Goal: Task Accomplishment & Management: Manage account settings

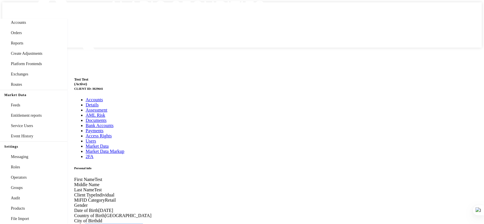
scroll to position [156, 0]
click at [37, 162] on link "Roles" at bounding box center [33, 167] width 67 height 10
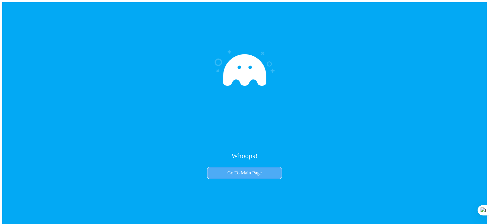
click at [245, 172] on link "Go To Main Page" at bounding box center [244, 173] width 75 height 12
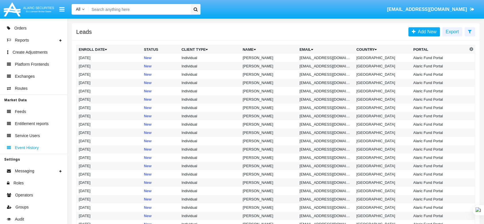
scroll to position [156, 0]
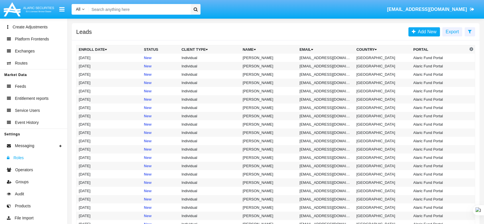
click at [30, 155] on link "Roles" at bounding box center [33, 158] width 67 height 12
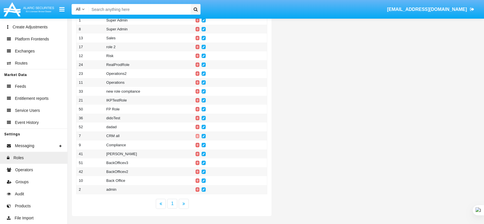
scroll to position [127, 0]
click at [172, 183] on td "Back Office" at bounding box center [148, 180] width 89 height 9
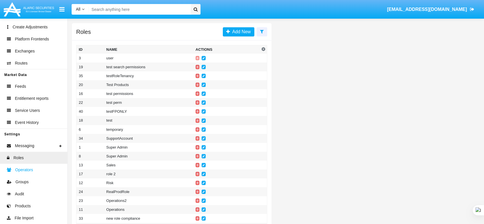
click at [22, 170] on span "Operators" at bounding box center [24, 170] width 18 height 6
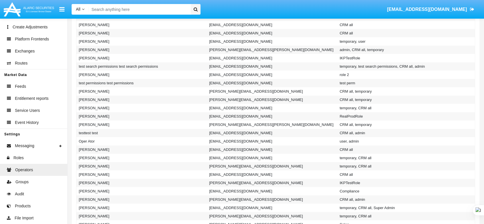
scroll to position [509, 0]
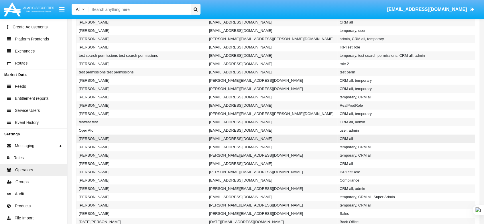
click at [303, 136] on td "[EMAIL_ADDRESS][DOMAIN_NAME]" at bounding box center [272, 138] width 131 height 8
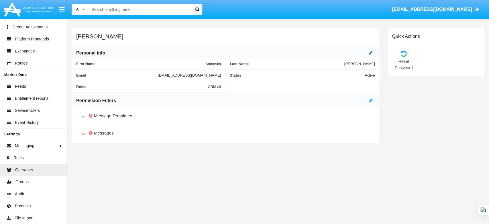
click at [369, 50] on icon at bounding box center [371, 52] width 4 height 5
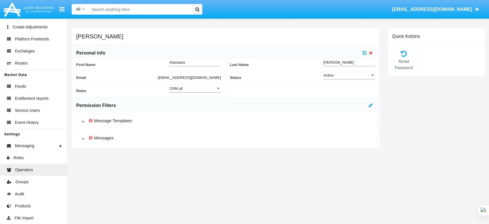
click at [199, 89] on div "CRM all" at bounding box center [192, 88] width 46 height 5
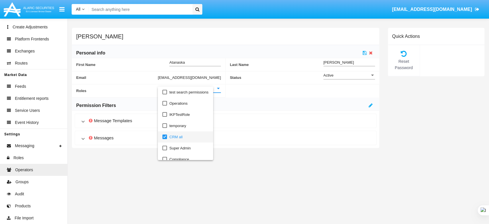
scroll to position [13, 0]
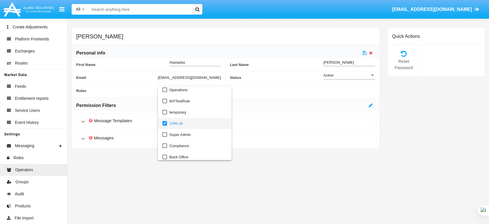
click at [164, 125] on mat-option "CRM all" at bounding box center [195, 123] width 74 height 11
click at [164, 157] on mat-pseudo-checkbox at bounding box center [164, 156] width 5 height 5
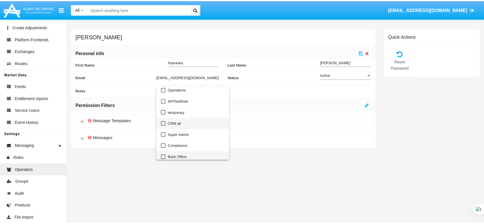
scroll to position [16, 0]
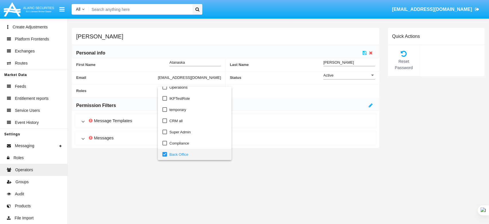
click at [269, 96] on div at bounding box center [244, 112] width 489 height 224
click at [365, 51] on icon at bounding box center [365, 52] width 4 height 5
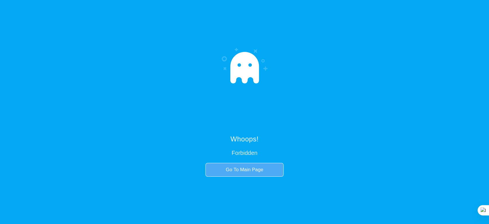
click at [249, 170] on link "Go To Main Page" at bounding box center [244, 170] width 78 height 14
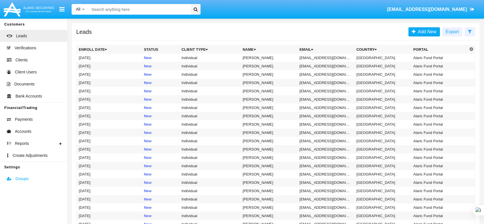
click at [48, 184] on link "Groups" at bounding box center [33, 178] width 67 height 12
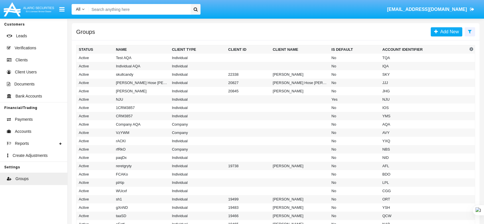
click at [463, 7] on span "[EMAIL_ADDRESS][DOMAIN_NAME]" at bounding box center [427, 9] width 80 height 5
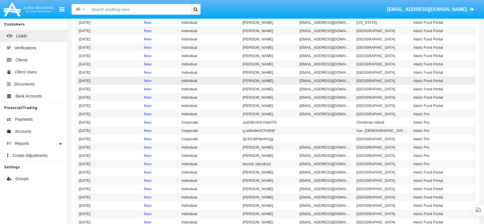
scroll to position [1522, 0]
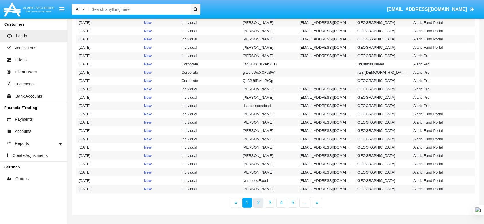
click at [259, 201] on link "2" at bounding box center [259, 203] width 10 height 10
click at [25, 61] on span "Clients" at bounding box center [21, 60] width 12 height 6
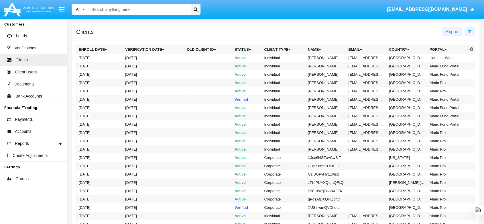
click at [462, 12] on span "[EMAIL_ADDRESS][DOMAIN_NAME]" at bounding box center [427, 9] width 80 height 5
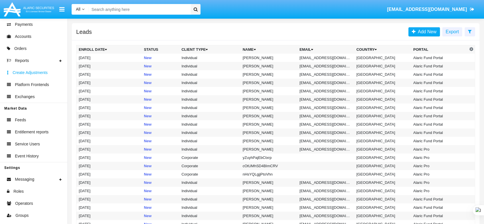
scroll to position [127, 0]
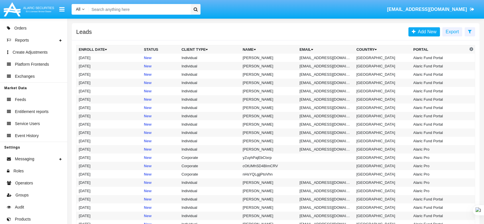
drag, startPoint x: 37, startPoint y: 184, endPoint x: 72, endPoint y: 178, distance: 35.6
click at [37, 184] on link "Operators" at bounding box center [33, 183] width 67 height 12
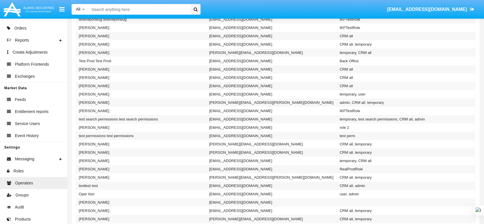
scroll to position [477, 0]
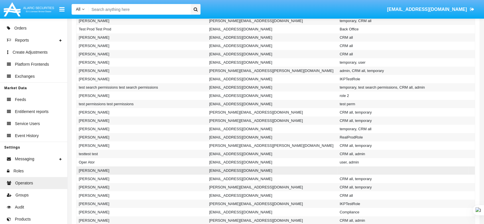
click at [325, 168] on td "[EMAIL_ADDRESS][DOMAIN_NAME]" at bounding box center [272, 170] width 131 height 8
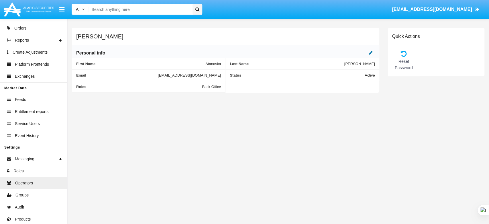
click at [371, 52] on icon at bounding box center [371, 52] width 4 height 5
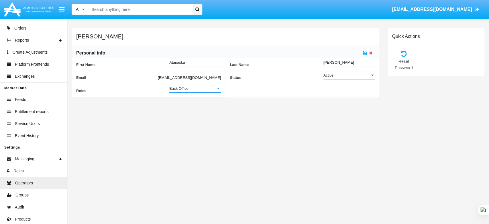
click at [178, 89] on span "Back Office" at bounding box center [178, 88] width 19 height 4
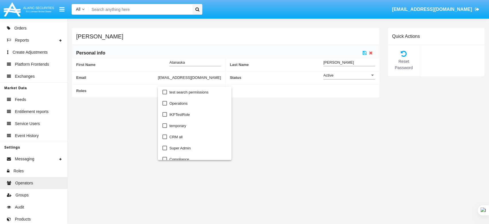
scroll to position [47, 0]
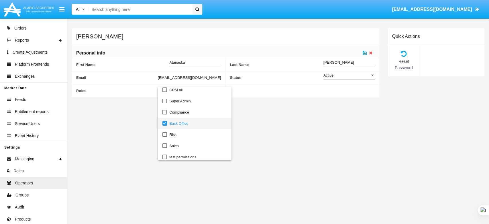
click at [167, 122] on mat-pseudo-checkbox at bounding box center [164, 123] width 5 height 5
click at [167, 91] on mat-pseudo-checkbox at bounding box center [164, 89] width 5 height 5
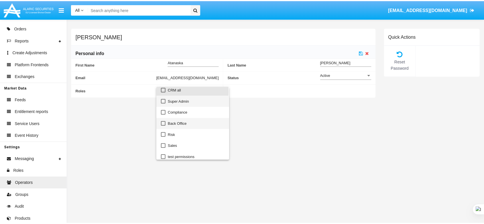
scroll to position [45, 0]
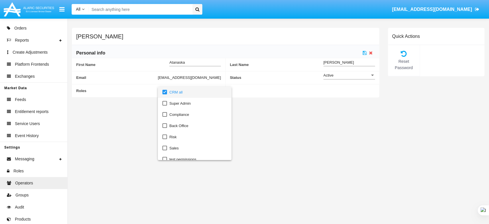
click at [274, 142] on div at bounding box center [244, 112] width 489 height 224
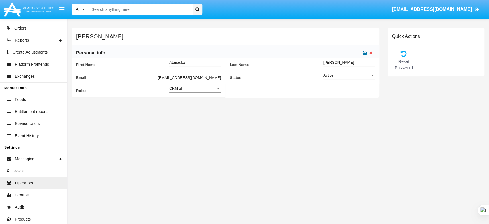
click at [365, 53] on icon at bounding box center [365, 52] width 4 height 5
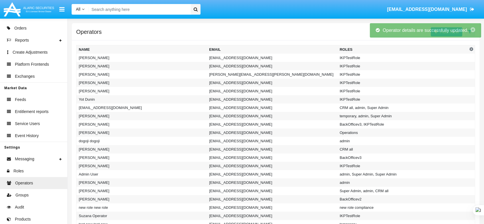
click at [454, 5] on link "bodadil954@spruzme.com" at bounding box center [430, 9] width 93 height 16
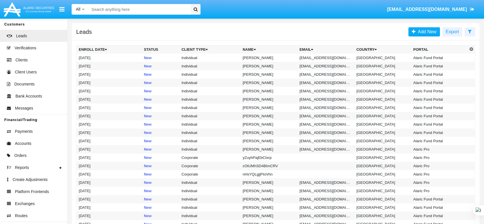
scroll to position [127, 0]
